Goal: Task Accomplishment & Management: Use online tool/utility

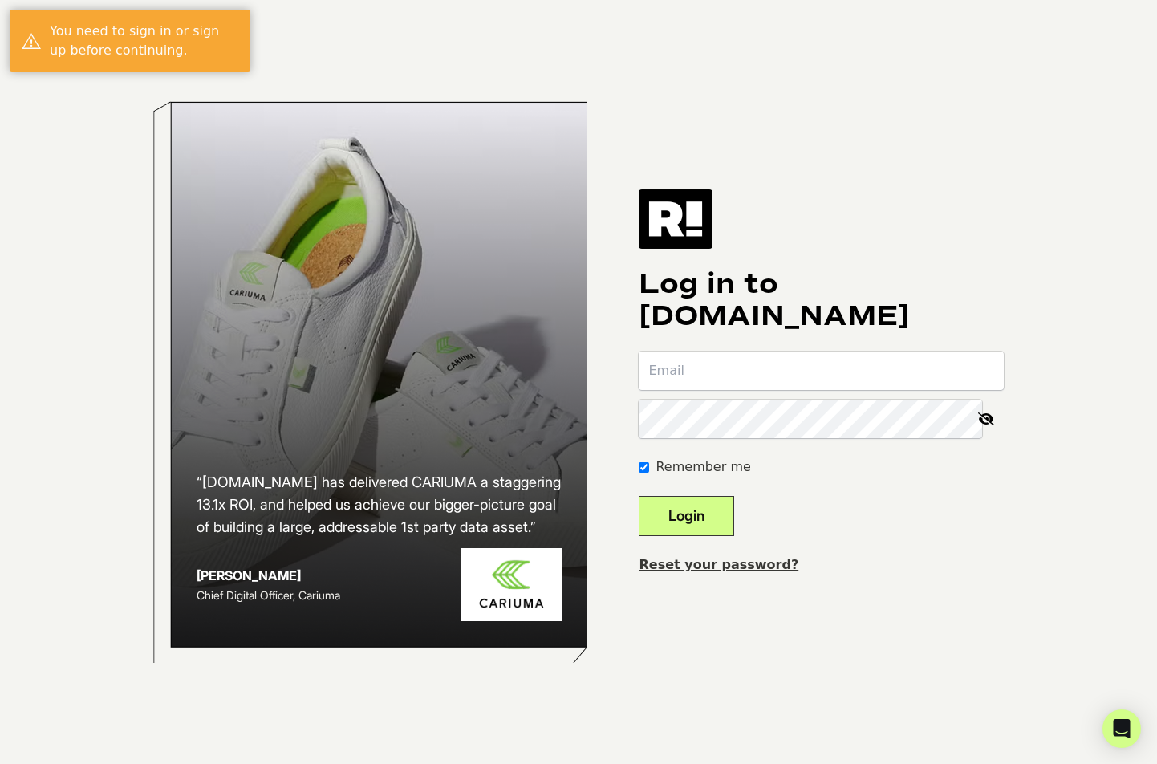
type input "[EMAIL_ADDRESS][DOMAIN_NAME]"
click at [732, 521] on button "Login" at bounding box center [687, 516] width 96 height 40
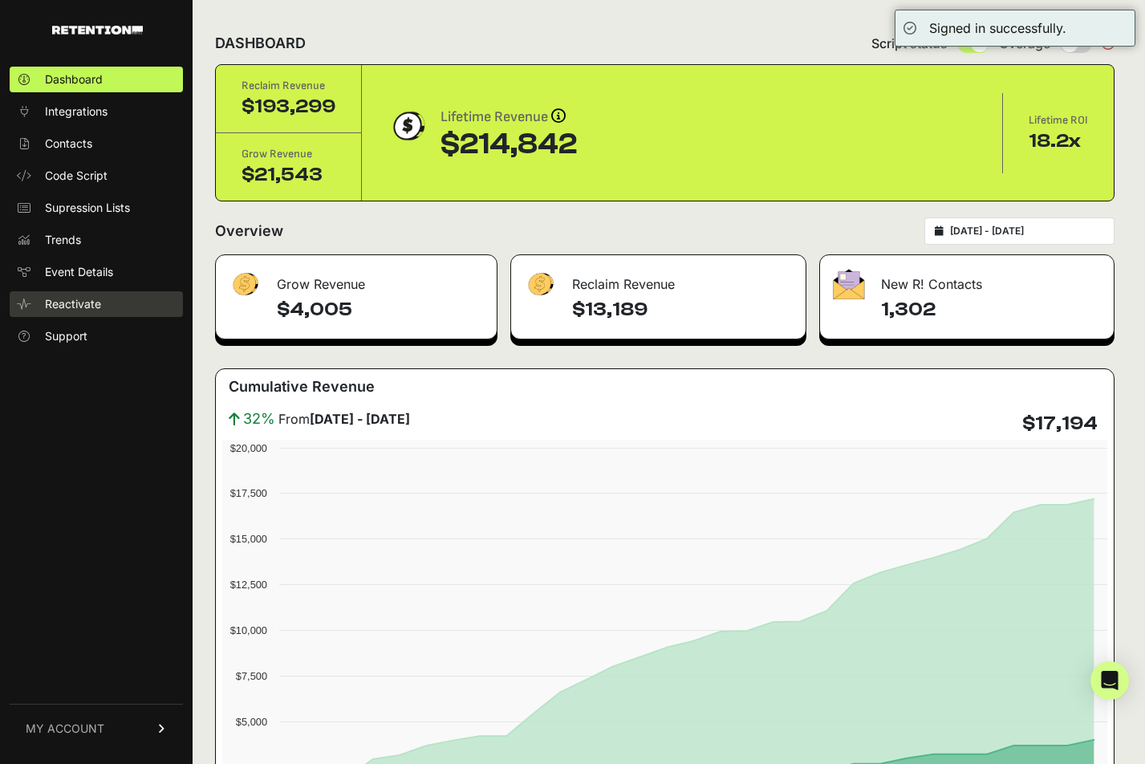
click at [100, 302] on span "Reactivate" at bounding box center [73, 304] width 56 height 16
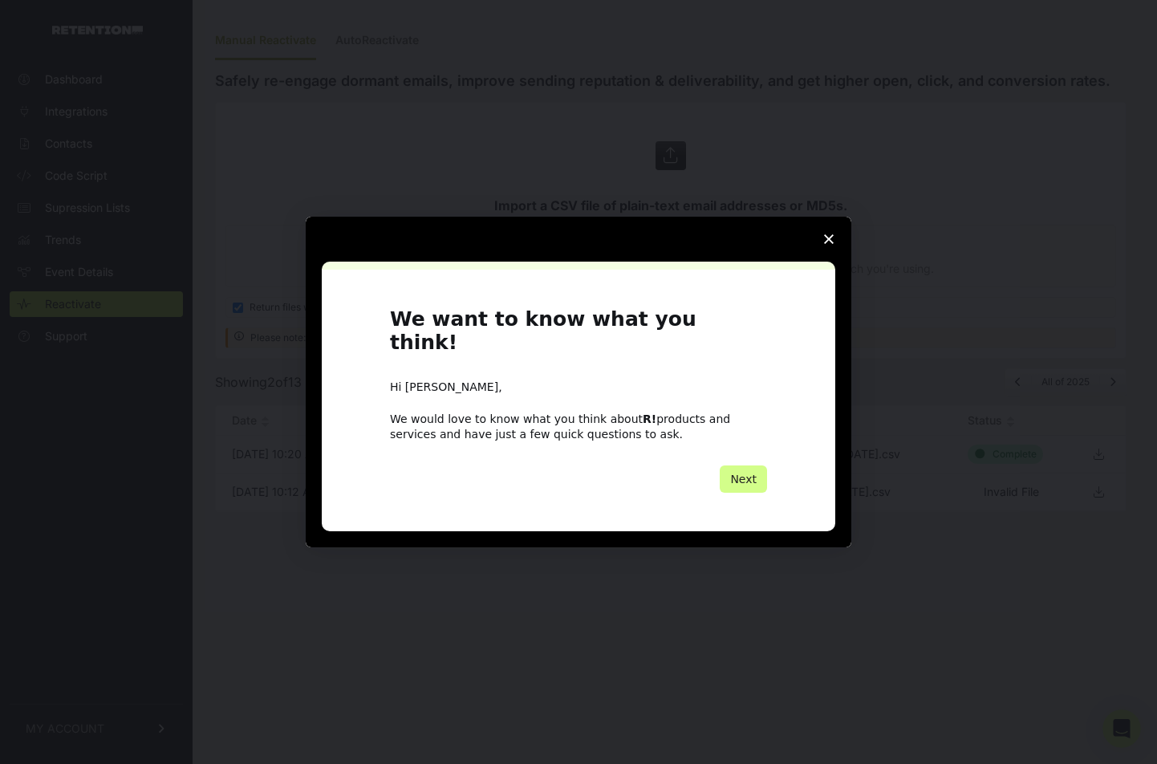
drag, startPoint x: 733, startPoint y: 453, endPoint x: 742, endPoint y: 460, distance: 11.4
click at [733, 454] on div "We want to know what you think! Hi Ben, We would love to know what you think ab…" at bounding box center [578, 400] width 377 height 184
click at [744, 467] on button "Next" at bounding box center [743, 479] width 47 height 27
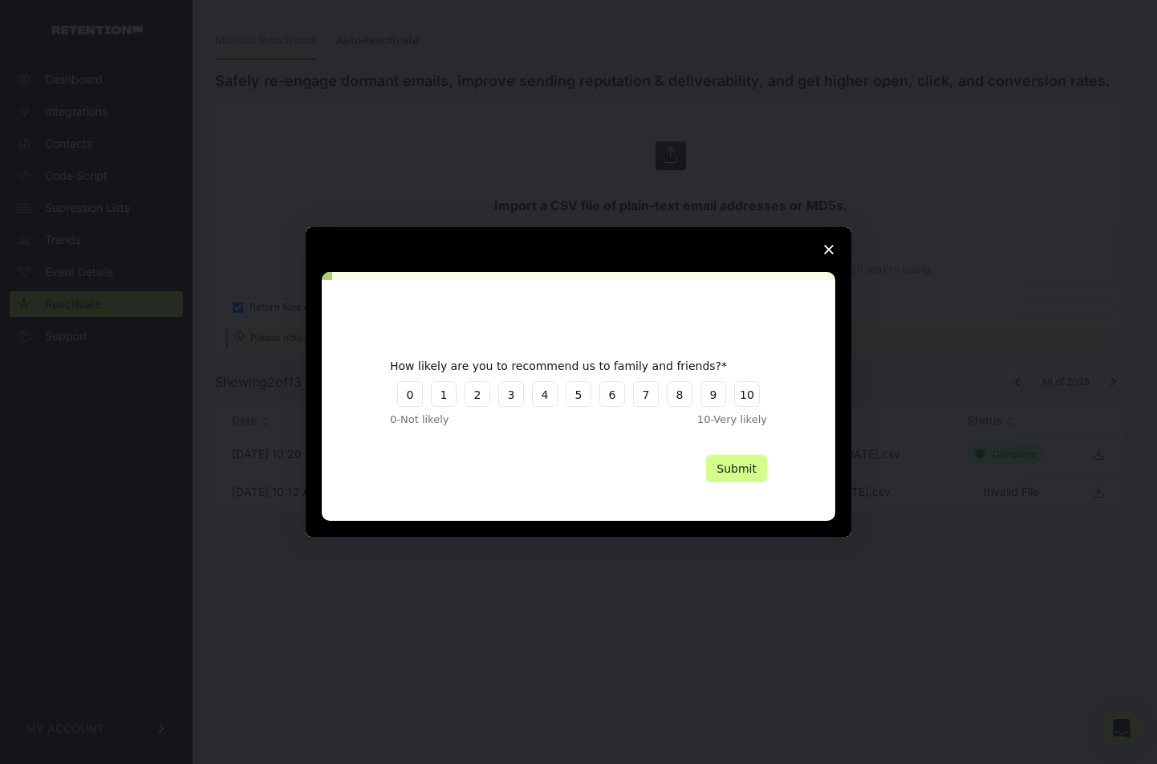
click at [813, 245] on span "Close survey" at bounding box center [829, 249] width 45 height 45
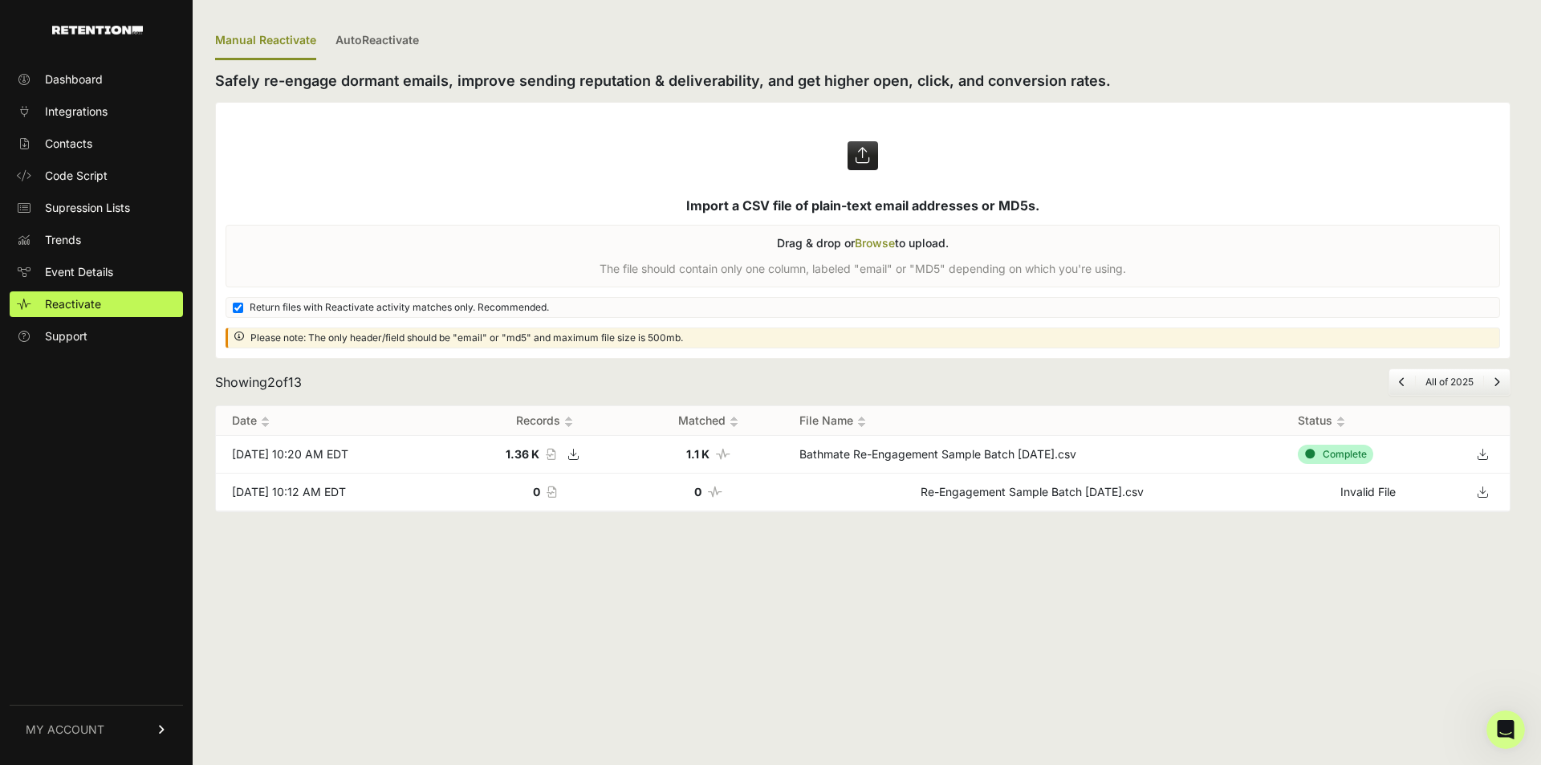
click at [103, 29] on img at bounding box center [97, 30] width 91 height 9
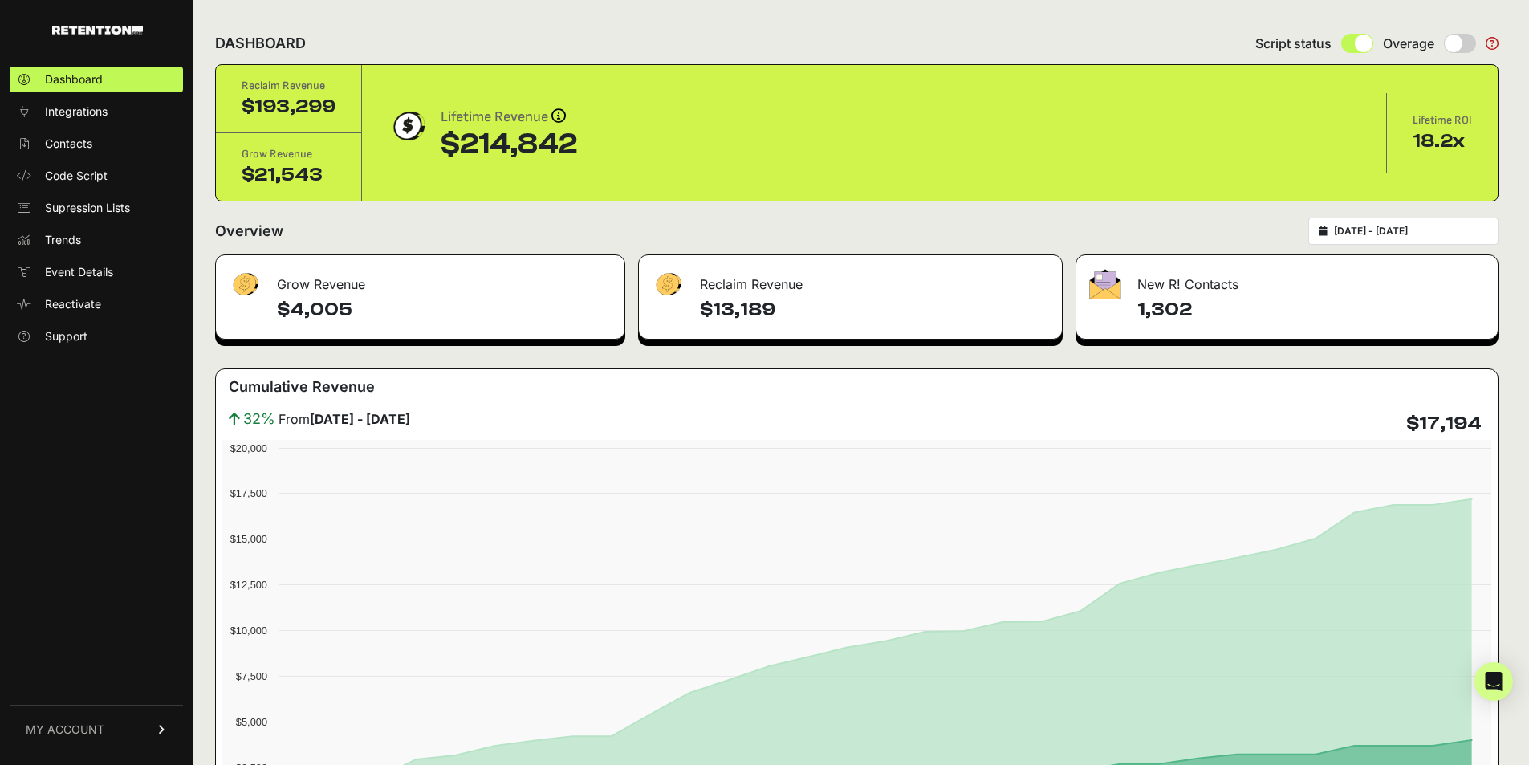
scroll to position [241, 0]
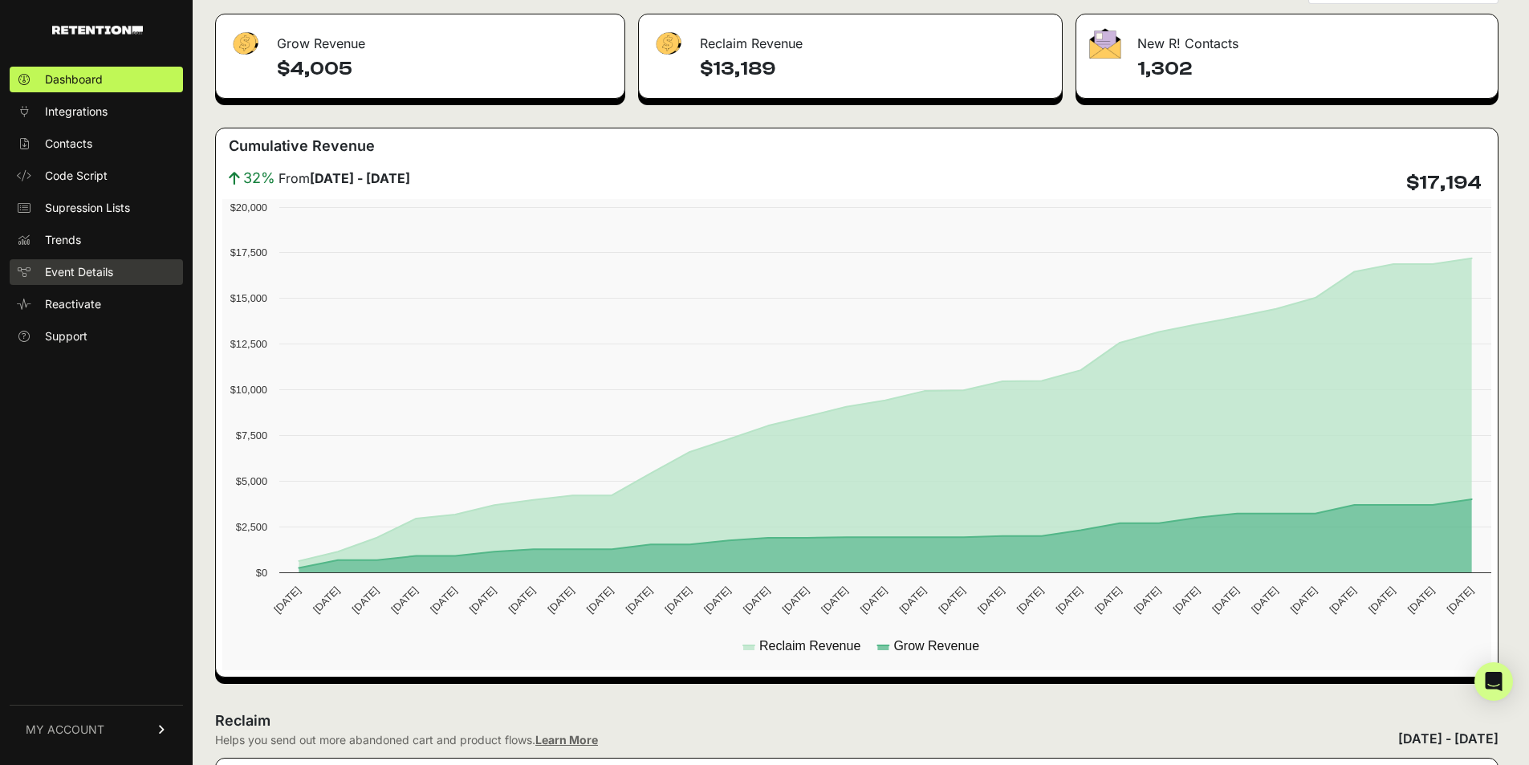
click at [106, 275] on span "Event Details" at bounding box center [79, 272] width 68 height 16
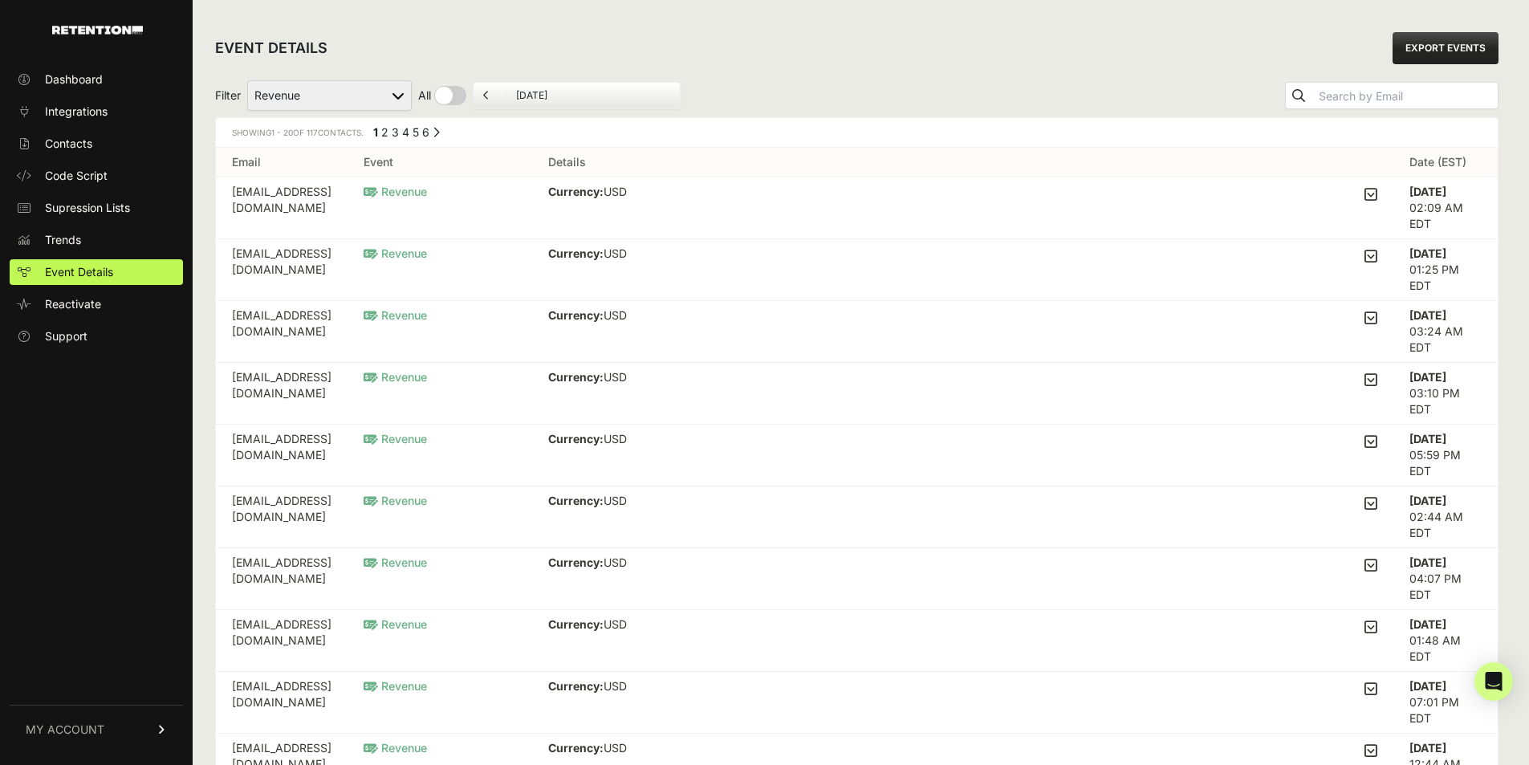
click at [140, 732] on link "MY ACCOUNT" at bounding box center [96, 729] width 173 height 49
click at [140, 583] on link "Account Details" at bounding box center [96, 580] width 173 height 26
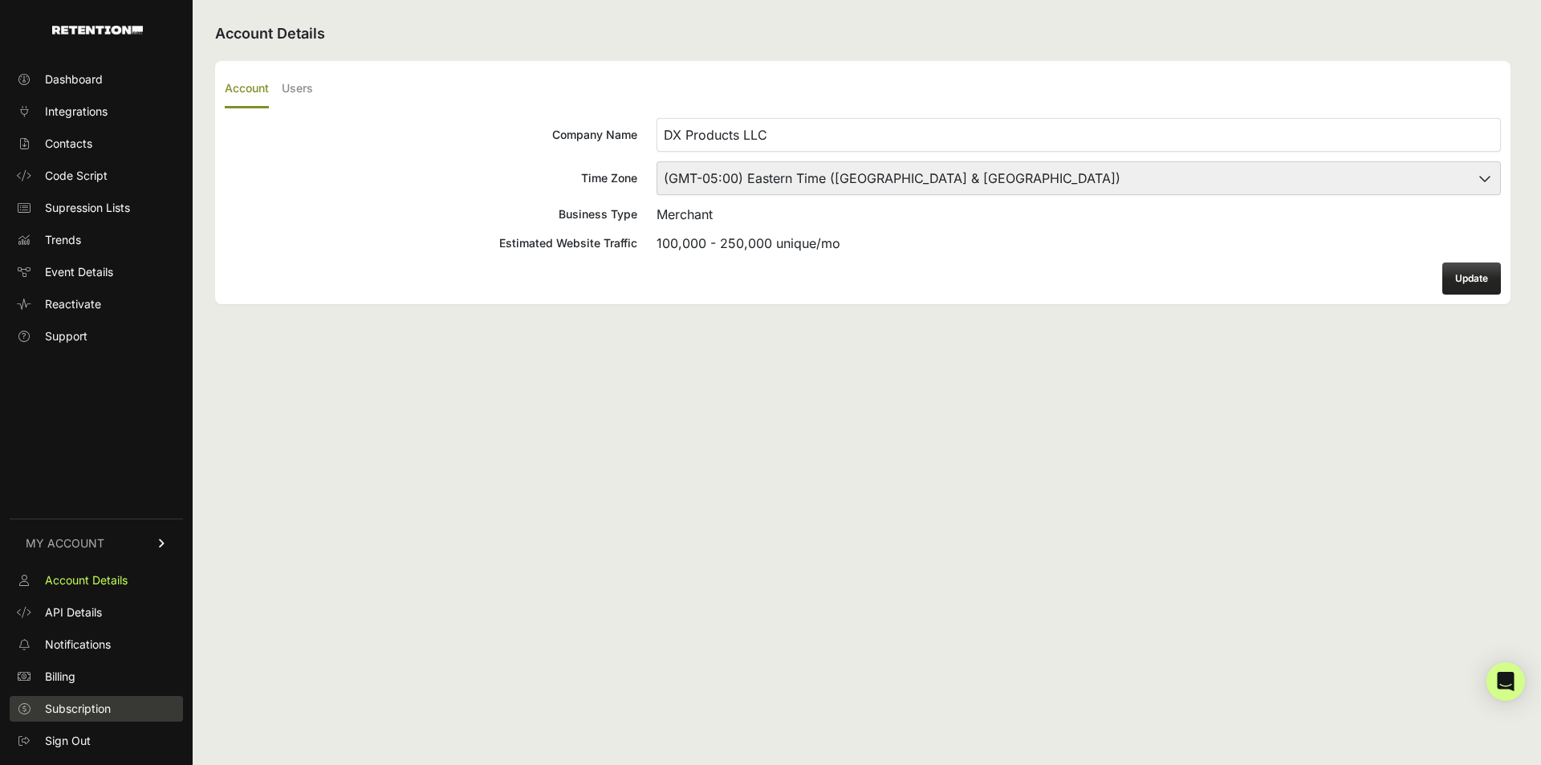
click at [92, 714] on span "Subscription" at bounding box center [78, 709] width 66 height 16
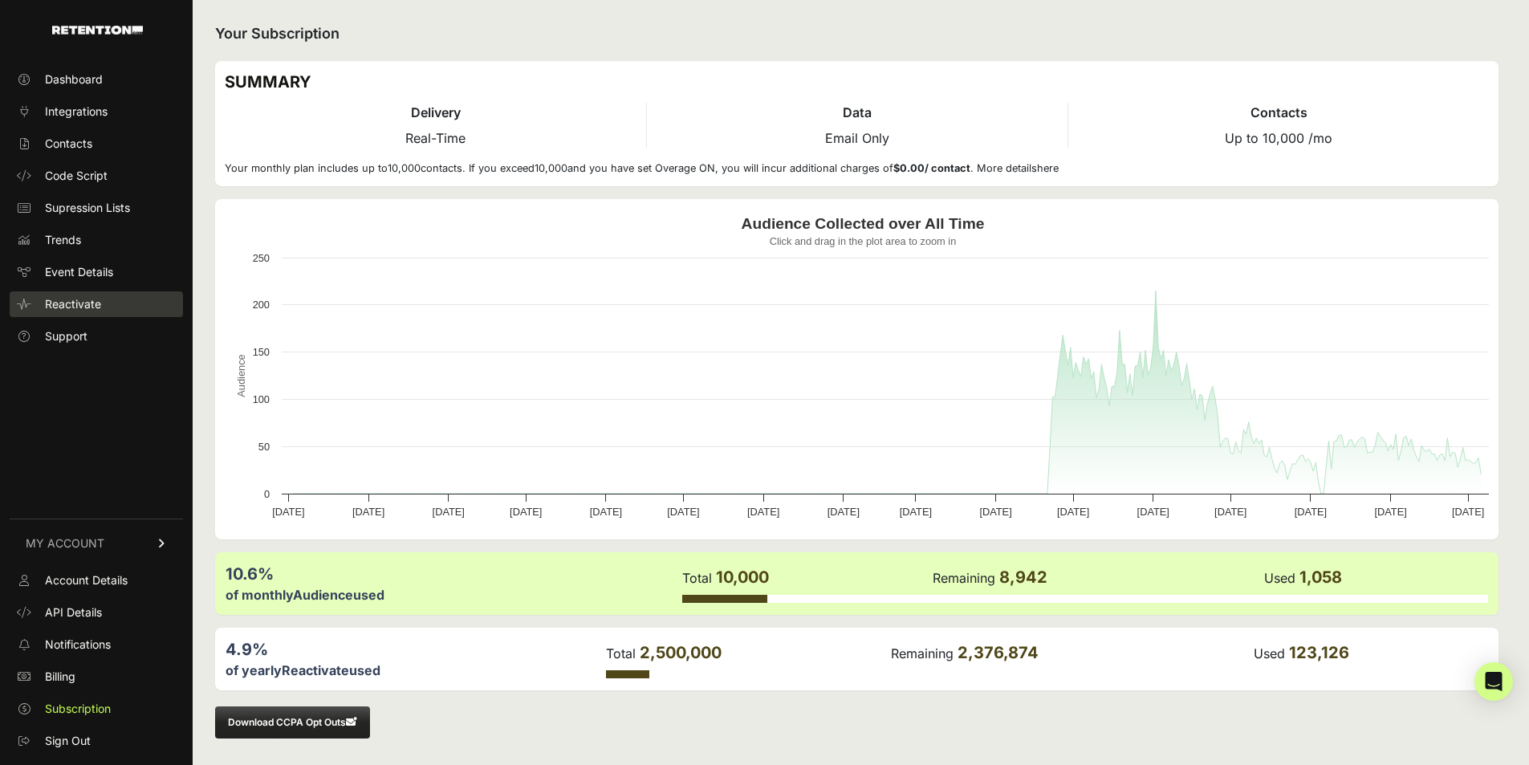
click at [86, 309] on span "Reactivate" at bounding box center [73, 304] width 56 height 16
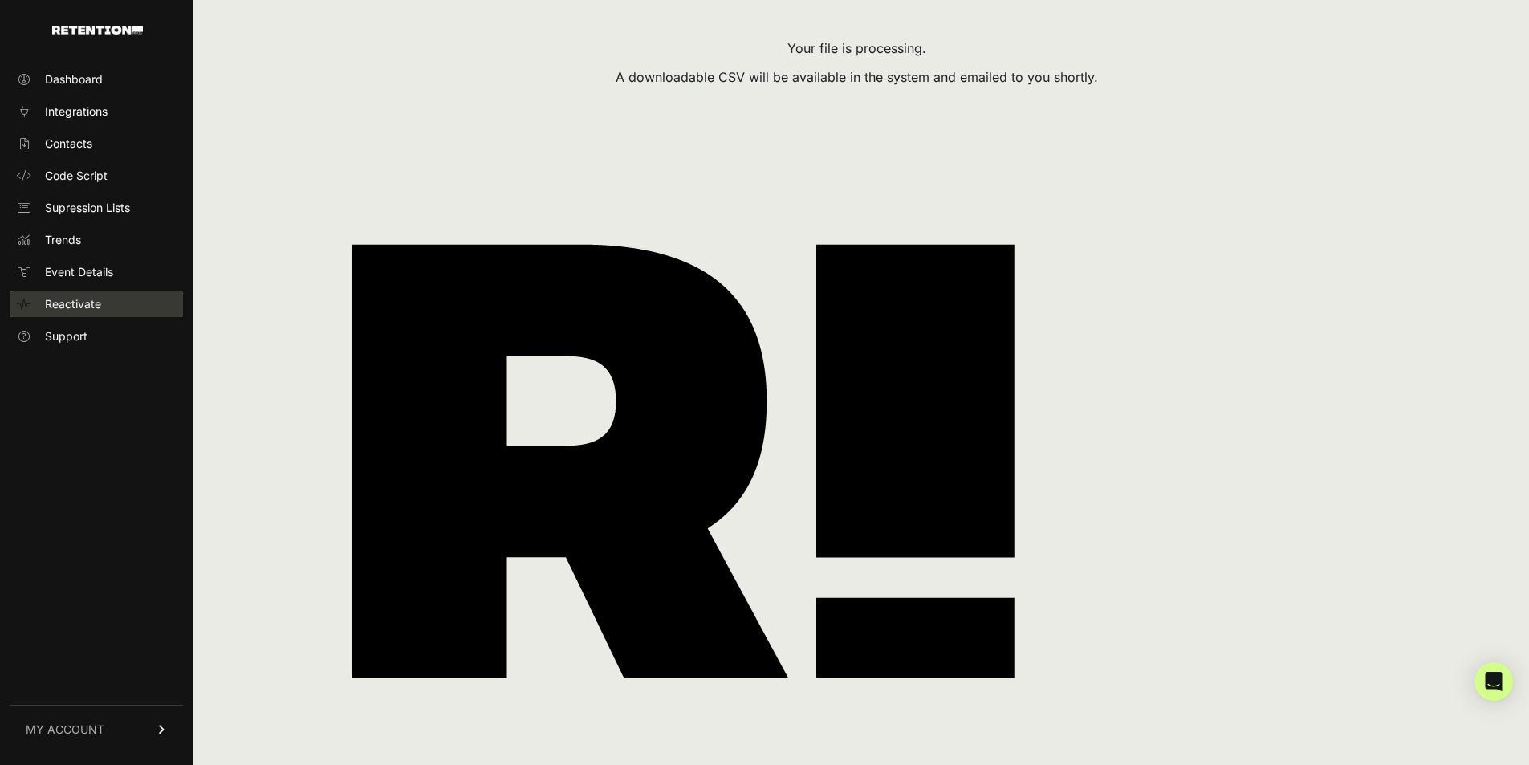
click at [101, 305] on link "Reactivate" at bounding box center [96, 304] width 173 height 26
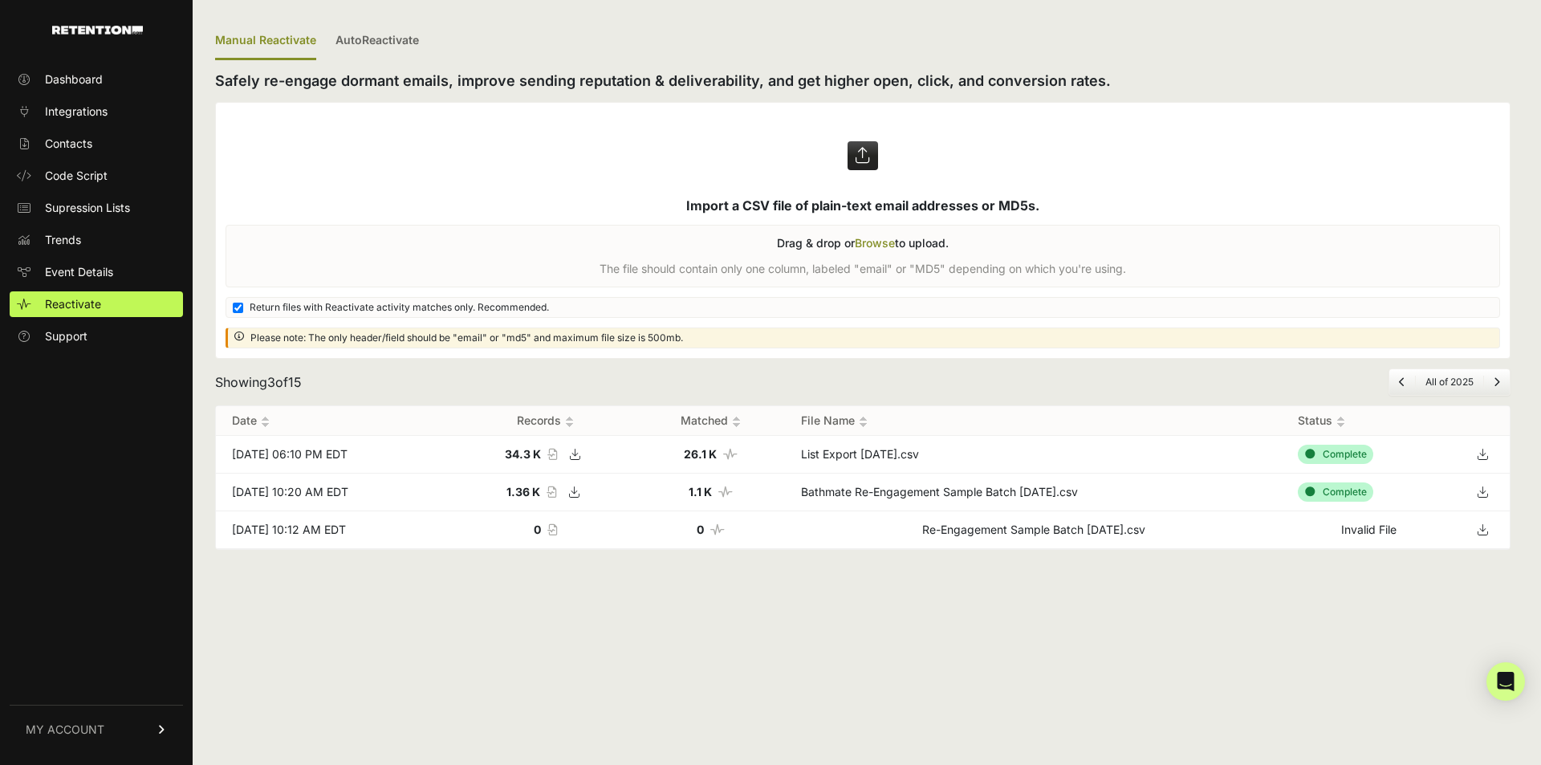
click at [1477, 455] on icon at bounding box center [1482, 454] width 22 height 24
